Goal: Transaction & Acquisition: Obtain resource

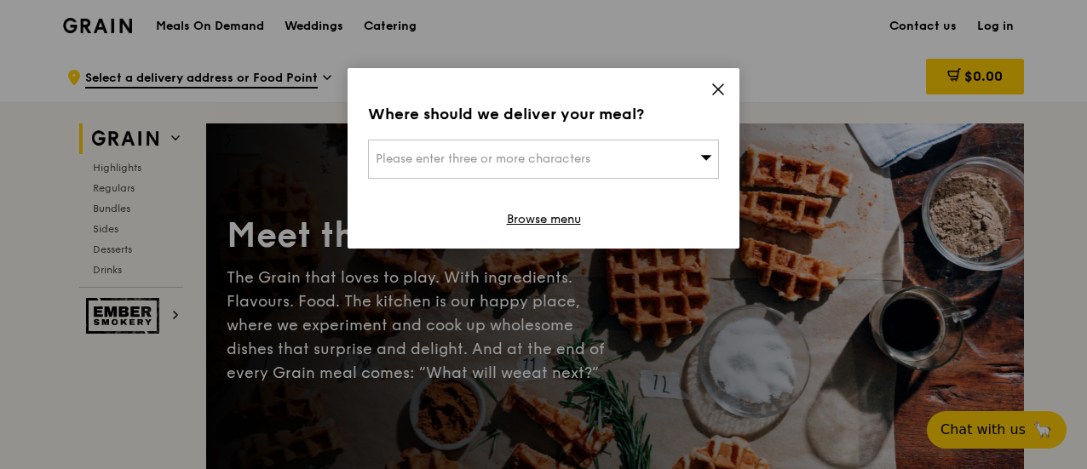
click at [656, 163] on div "Please enter three or more characters" at bounding box center [543, 159] width 351 height 39
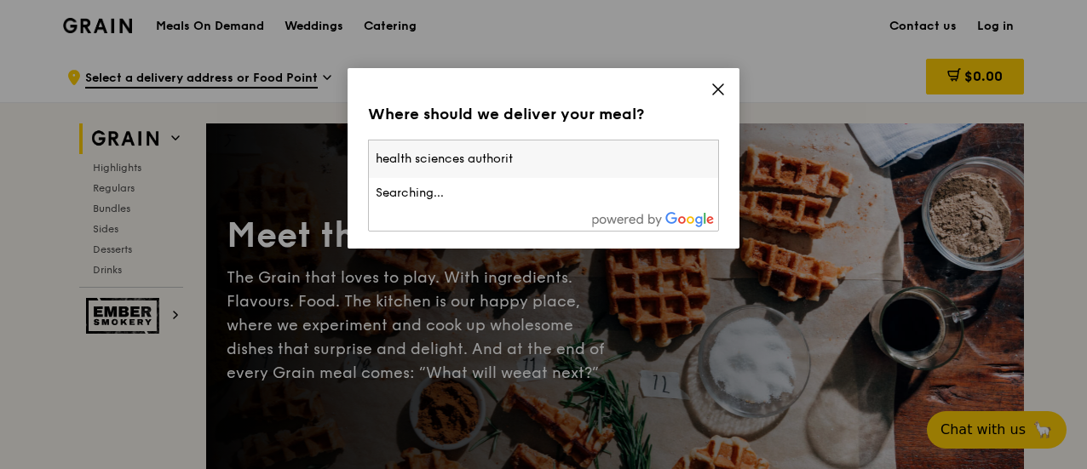
type input "health sciences authority"
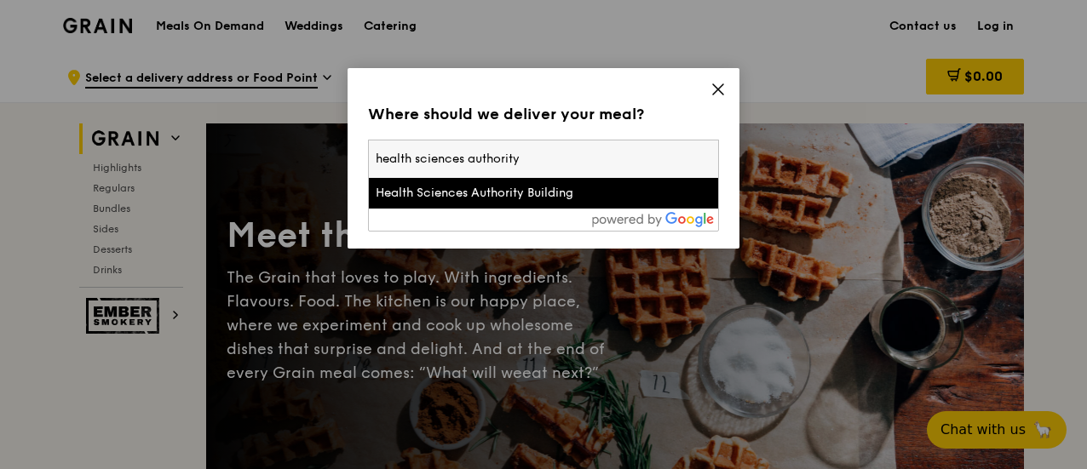
click at [469, 196] on div "Health Sciences Authority Building" at bounding box center [502, 193] width 252 height 17
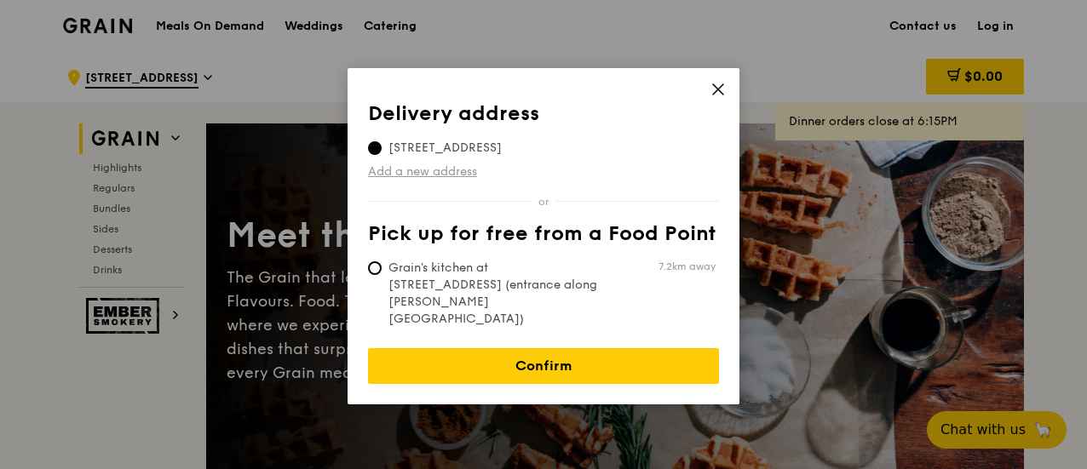
click at [426, 171] on link "Add a new address" at bounding box center [543, 172] width 351 height 17
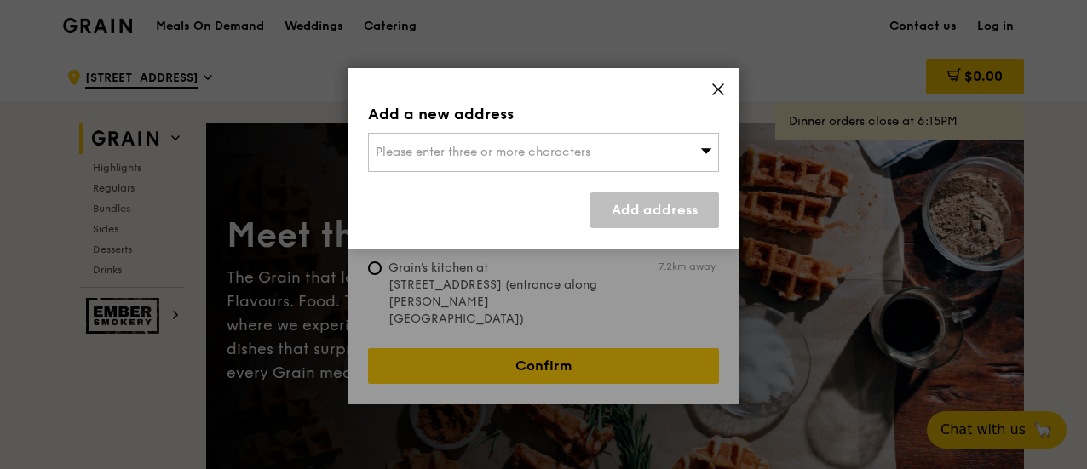
click at [492, 161] on div "Please enter three or more characters" at bounding box center [543, 152] width 351 height 39
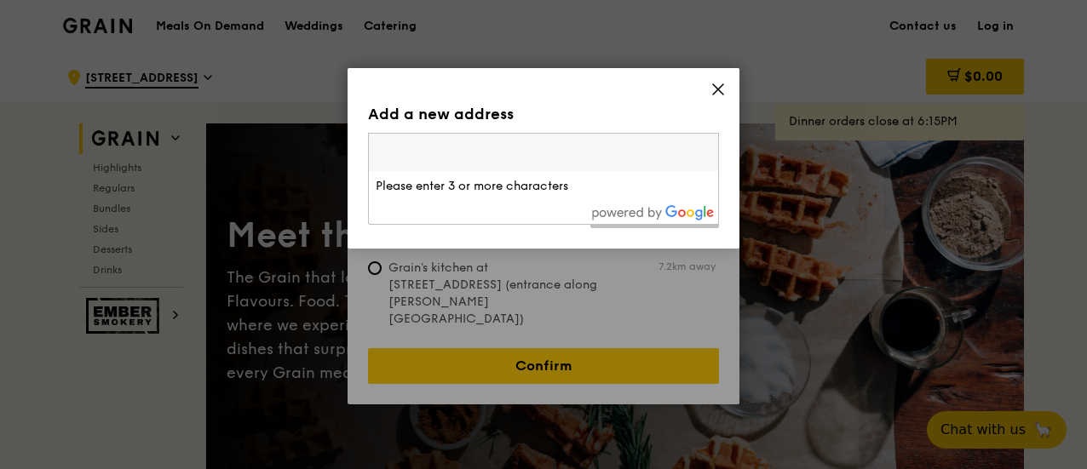
click at [493, 158] on input "search" at bounding box center [543, 152] width 349 height 37
type input "169078"
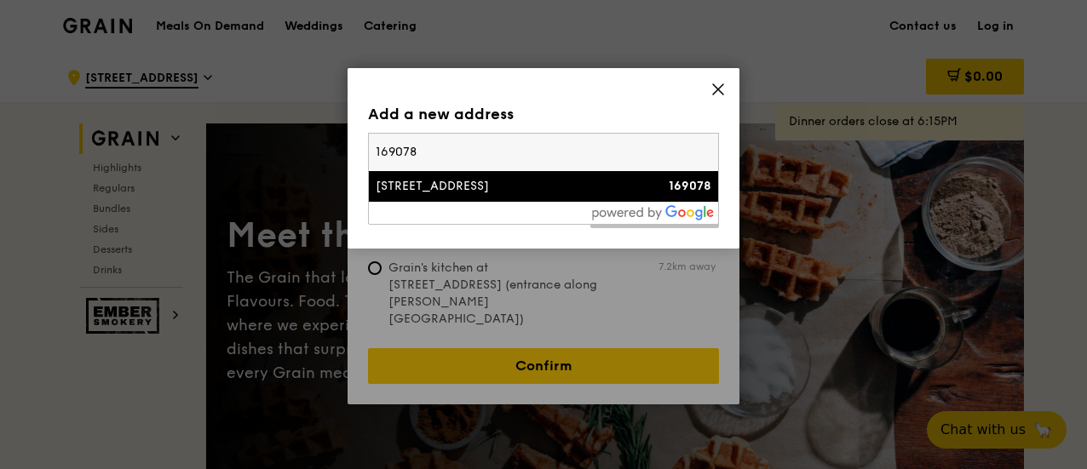
click at [451, 181] on div "11 Outram Road" at bounding box center [502, 186] width 252 height 17
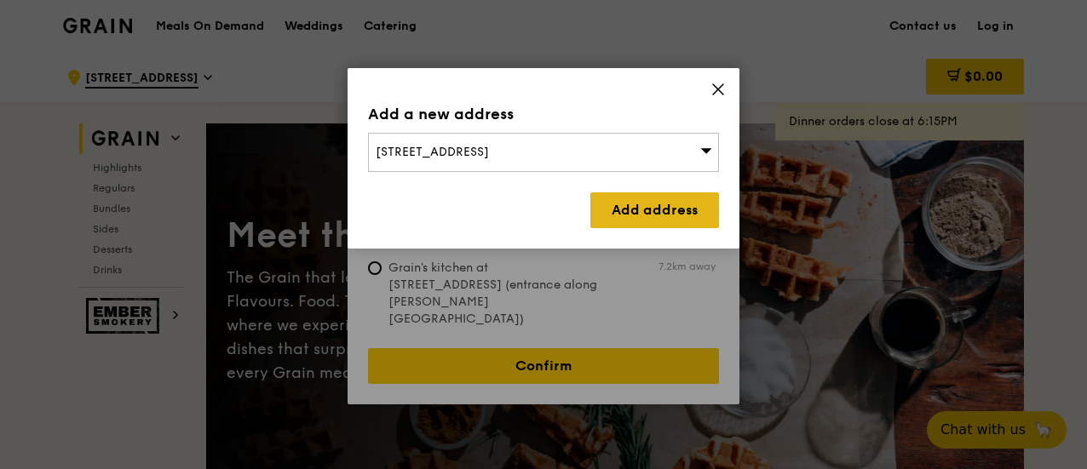
click at [615, 205] on link "Add address" at bounding box center [654, 211] width 129 height 36
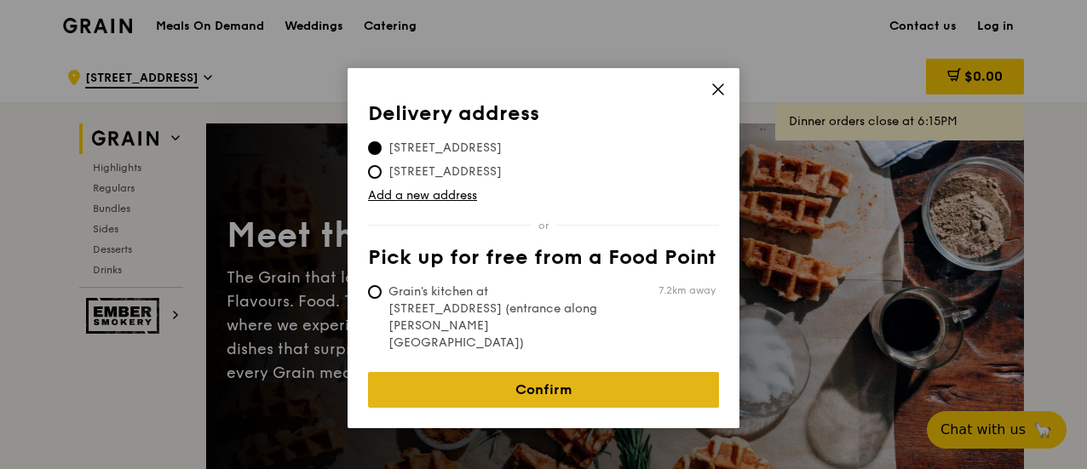
click at [521, 372] on link "Confirm" at bounding box center [543, 390] width 351 height 36
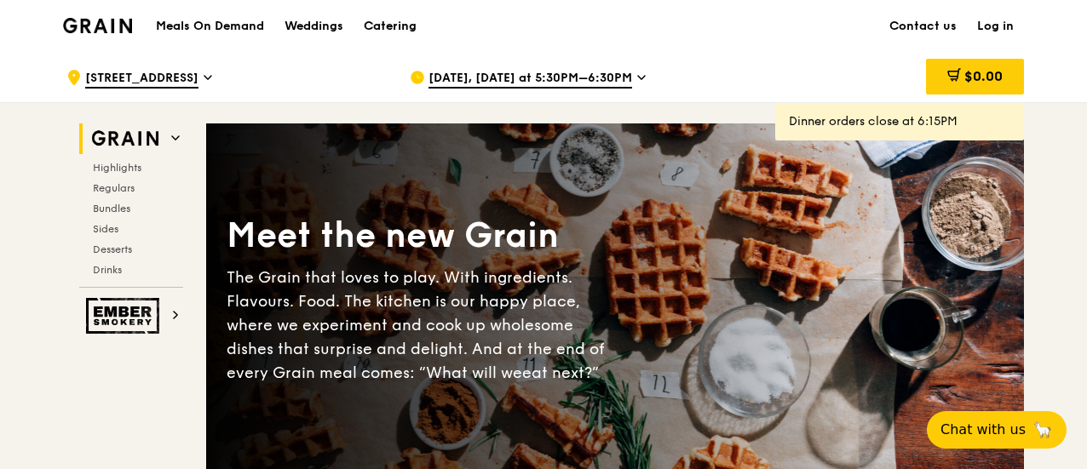
click at [397, 25] on div "Catering" at bounding box center [390, 26] width 53 height 51
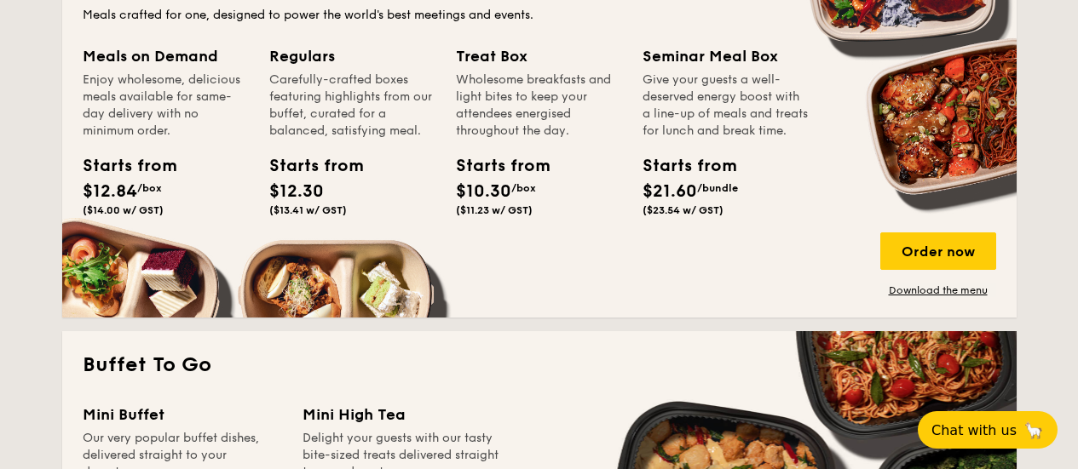
scroll to position [1108, 0]
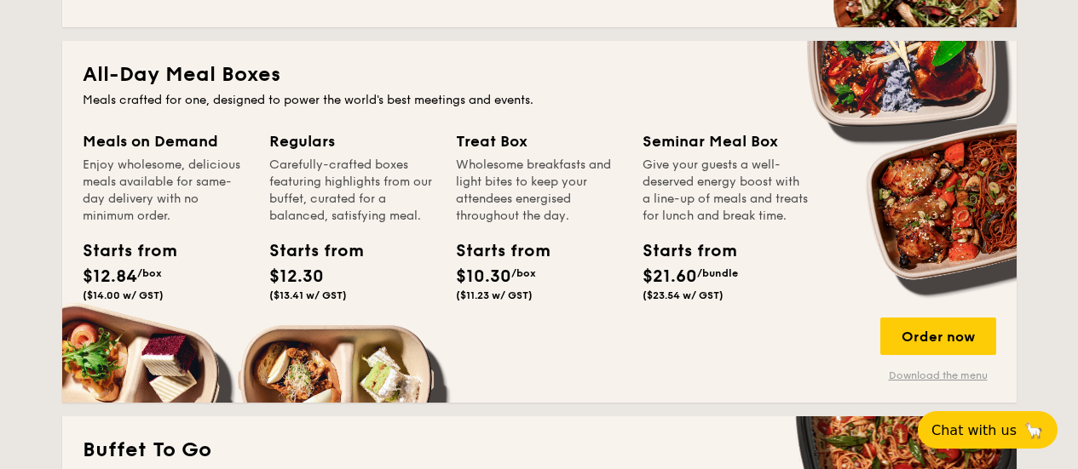
click at [918, 374] on link "Download the menu" at bounding box center [938, 376] width 116 height 14
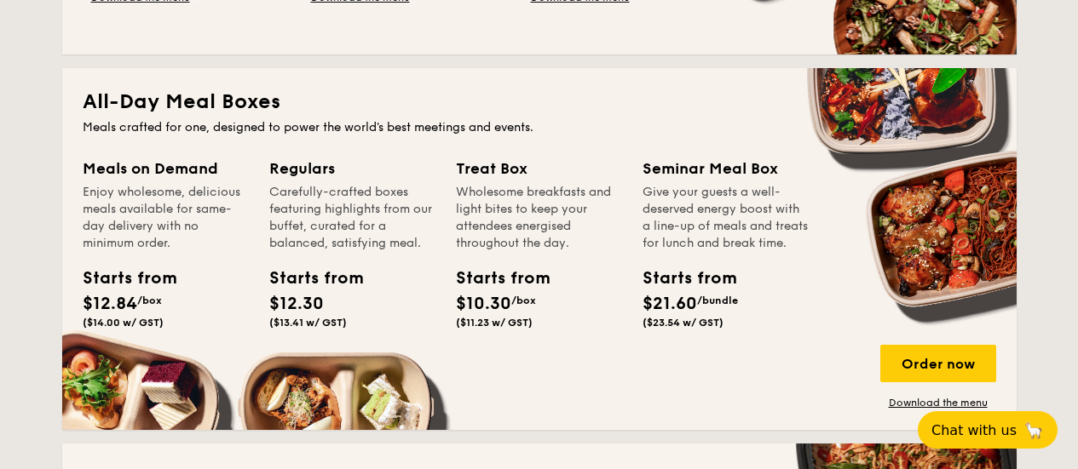
scroll to position [907, 0]
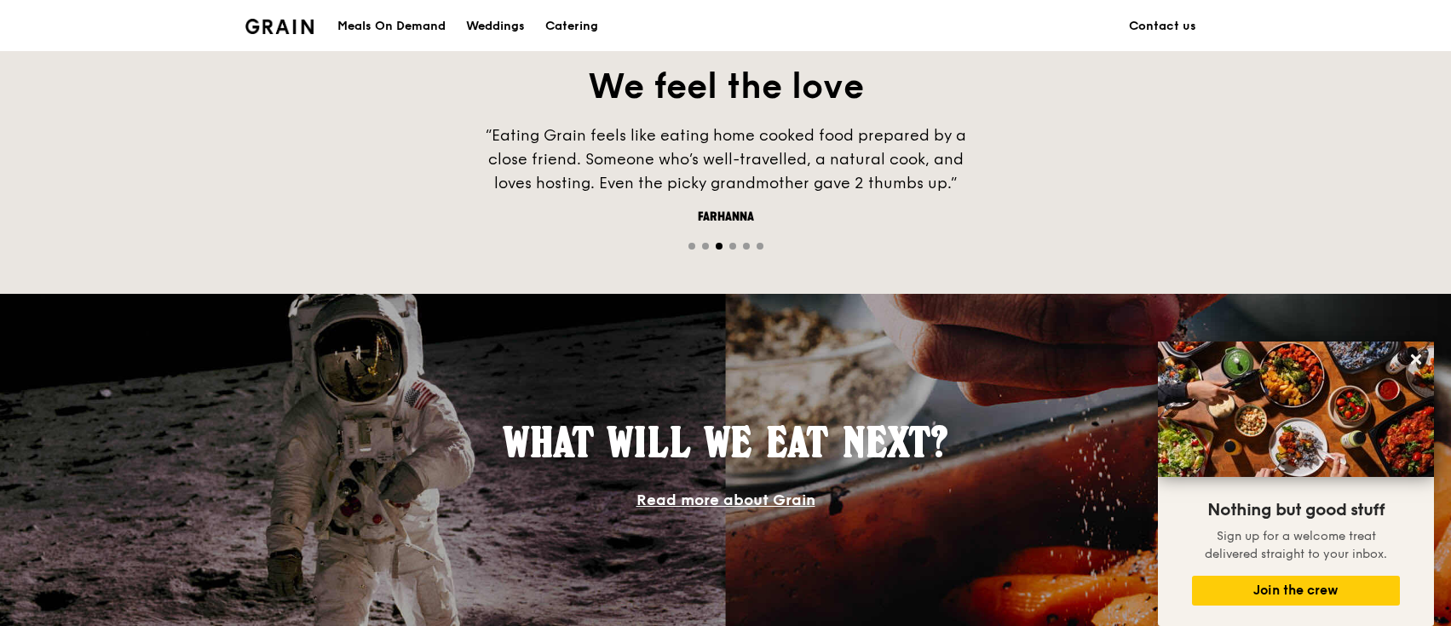
scroll to position [682, 0]
